Goal: Task Accomplishment & Management: Complete application form

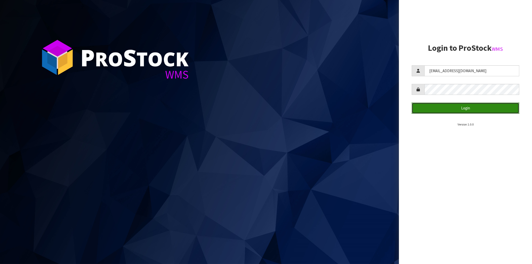
click at [462, 106] on button "Login" at bounding box center [466, 108] width 108 height 11
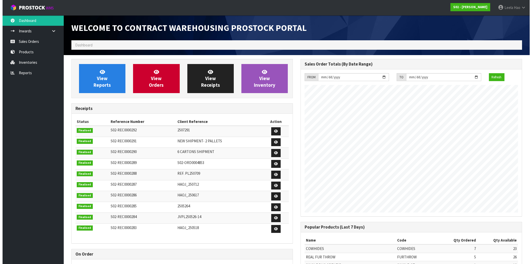
scroll to position [283, 229]
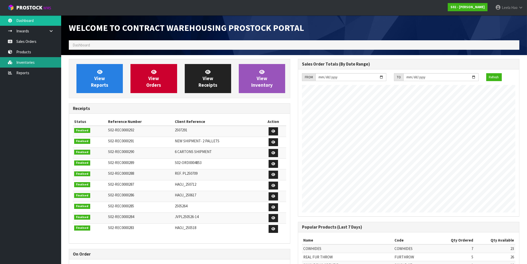
click at [26, 61] on link "Inventories" at bounding box center [30, 62] width 61 height 10
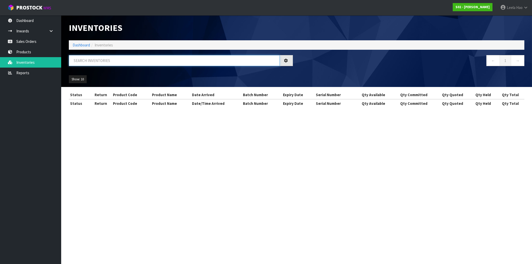
click at [132, 60] on input "text" at bounding box center [174, 60] width 211 height 11
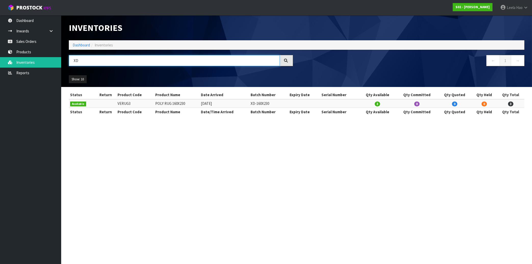
type input "XD"
drag, startPoint x: 90, startPoint y: 62, endPoint x: 57, endPoint y: 60, distance: 33.5
click at [69, 60] on input "XD" at bounding box center [174, 60] width 211 height 11
click at [32, 42] on link "Sales Orders" at bounding box center [30, 41] width 61 height 10
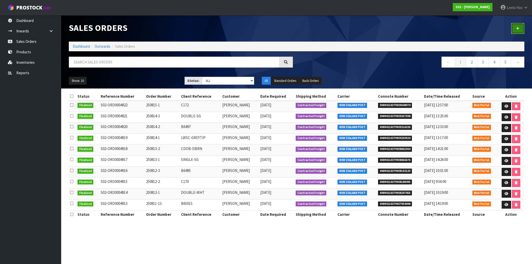
click at [516, 31] on link at bounding box center [517, 28] width 13 height 11
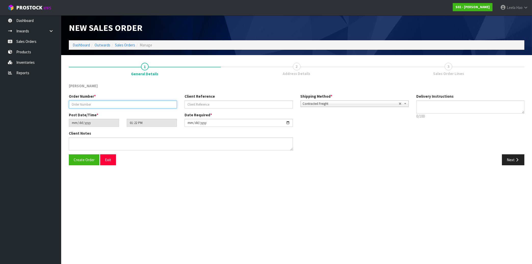
click at [131, 104] on input "text" at bounding box center [123, 104] width 108 height 8
type input "250818-1"
click at [288, 123] on input "[DATE]" at bounding box center [239, 123] width 108 height 8
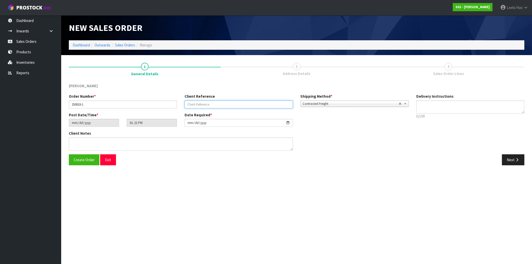
click at [230, 105] on input "text" at bounding box center [239, 104] width 108 height 8
type input "GT016-140"
click at [511, 159] on button "Next" at bounding box center [513, 159] width 22 height 11
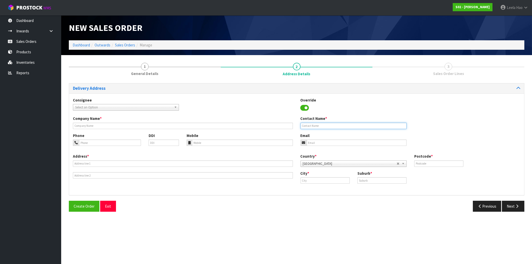
click at [345, 125] on input "text" at bounding box center [354, 126] width 106 height 6
paste input "[PERSON_NAME]"
type input "[PERSON_NAME]"
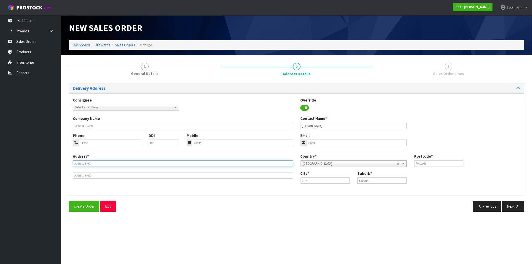
click at [158, 164] on input "text" at bounding box center [183, 163] width 220 height 6
paste input "UNIT [STREET_ADDRESS][PERSON_NAME]"
type input "UNIT [STREET_ADDRESS][PERSON_NAME]"
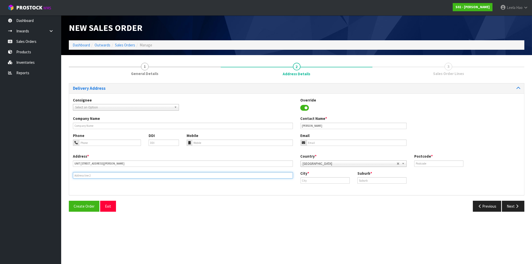
click at [157, 175] on input "text" at bounding box center [183, 175] width 220 height 6
paste input "APARTMENT COMPLEX H47"
type input "APARTMENT COMPLEX H47"
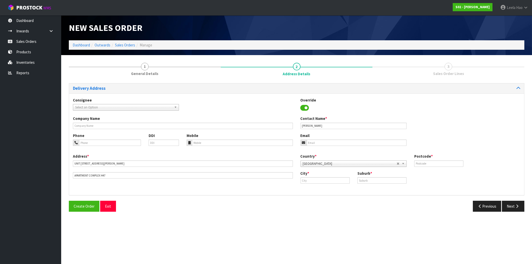
click at [371, 177] on div "Suburb *" at bounding box center [382, 177] width 57 height 13
click at [374, 182] on input "text" at bounding box center [382, 180] width 49 height 6
paste input "AUCKLAND CBD"
type input "AUCKLAND CBD"
click at [328, 178] on input "text" at bounding box center [325, 180] width 49 height 6
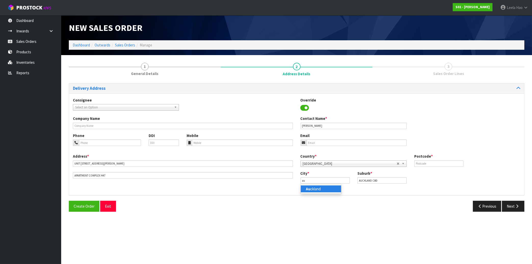
click at [323, 188] on link "Au ckland" at bounding box center [321, 188] width 40 height 7
type input "[GEOGRAPHIC_DATA]"
click at [422, 162] on input "text" at bounding box center [438, 163] width 49 height 6
type input "1010"
click at [207, 143] on input "tel" at bounding box center [242, 142] width 101 height 6
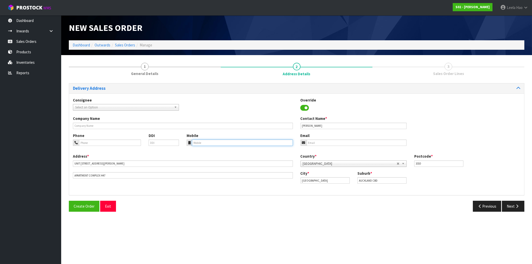
paste input "(021) 330743"
type input "(021) 330743"
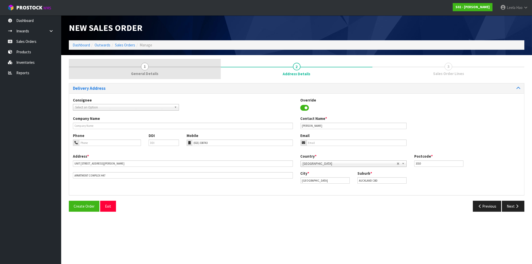
click at [146, 68] on span "1" at bounding box center [145, 67] width 8 height 8
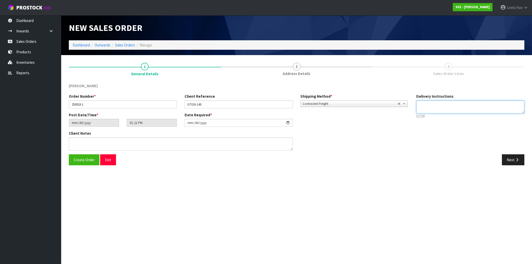
click at [431, 108] on textarea at bounding box center [470, 106] width 108 height 13
paste textarea "RING ME WHEN AT FRONT DOOR OF APARTMENT COMPLEX H47"
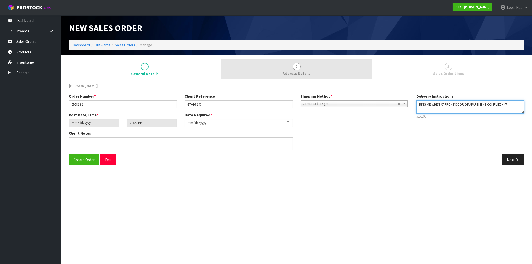
type textarea "RING ME WHEN AT FRONT DOOR OF APARTMENT COMPLEX H47"
click at [298, 67] on span "2" at bounding box center [297, 67] width 8 height 8
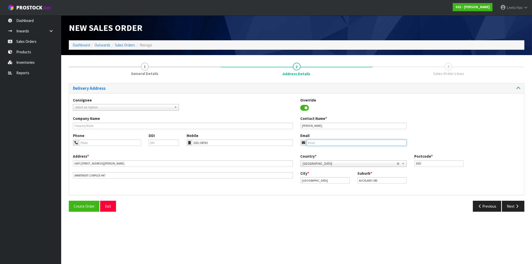
click at [337, 141] on input "email" at bounding box center [357, 142] width 100 height 6
paste input "[PERSON_NAME][EMAIL_ADDRESS][DOMAIN_NAME]"
type input "[PERSON_NAME][EMAIL_ADDRESS][DOMAIN_NAME]"
click at [507, 207] on button "Next" at bounding box center [513, 206] width 22 height 11
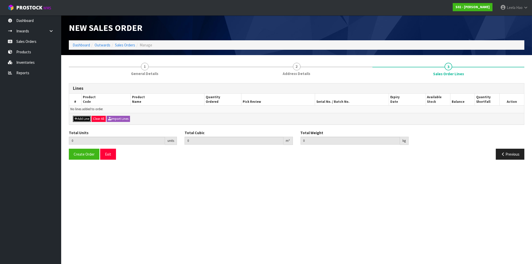
click at [81, 119] on button "Add Line" at bounding box center [82, 119] width 18 height 6
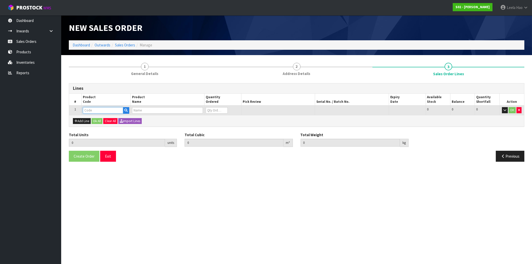
click at [100, 111] on input "text" at bounding box center [103, 110] width 40 height 6
type input "V"
click at [103, 131] on link "V ERUG2" at bounding box center [103, 132] width 40 height 7
type input "VERUG2"
type input "0.000000"
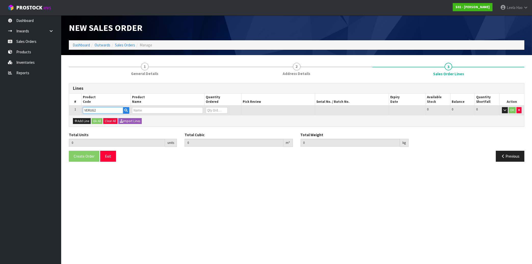
type input "0.000"
type input "POLY RUG 140 X 200"
type input "0"
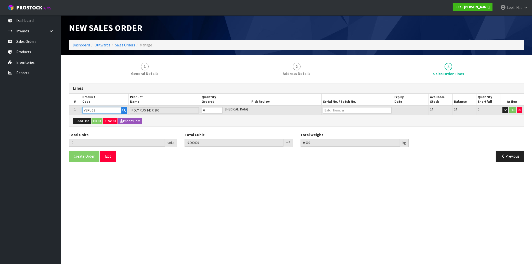
type input "1"
type input "0.027636"
type input "2.72"
type input "1"
click at [223, 110] on input "1" at bounding box center [212, 110] width 21 height 6
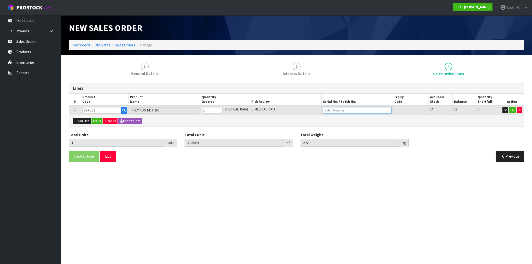
click at [329, 109] on input "text" at bounding box center [357, 110] width 69 height 6
click at [339, 119] on link "GT016-140X200" at bounding box center [337, 118] width 40 height 7
type input "GT016-140X200"
click at [513, 110] on button "OK" at bounding box center [512, 110] width 7 height 6
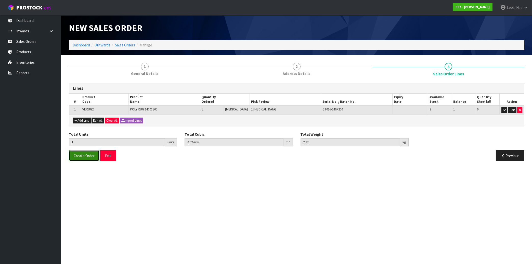
click at [83, 156] on span "Create Order" at bounding box center [84, 155] width 21 height 5
